Goal: Find specific page/section: Find specific page/section

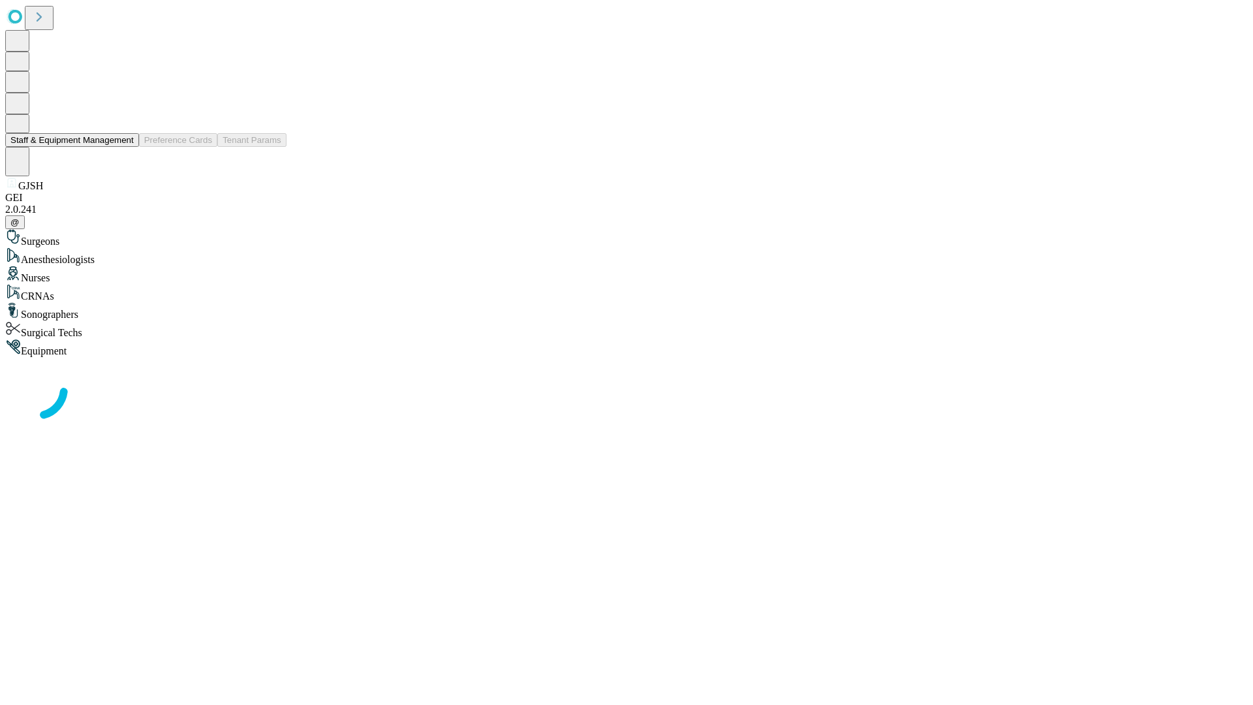
click at [125, 147] on button "Staff & Equipment Management" at bounding box center [72, 140] width 134 height 14
